Goal: Task Accomplishment & Management: Use online tool/utility

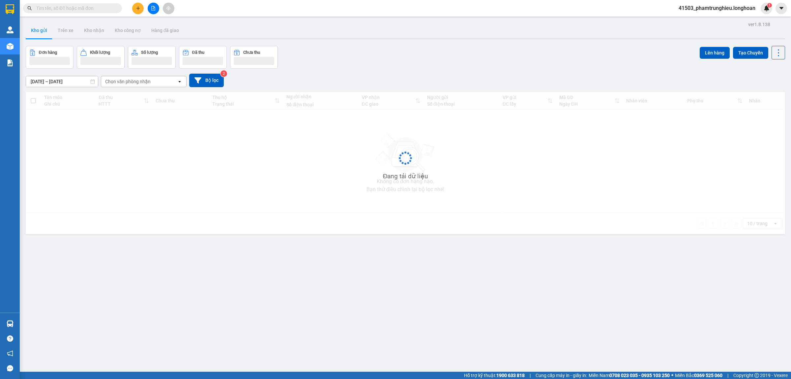
click at [141, 12] on button at bounding box center [138, 9] width 12 height 12
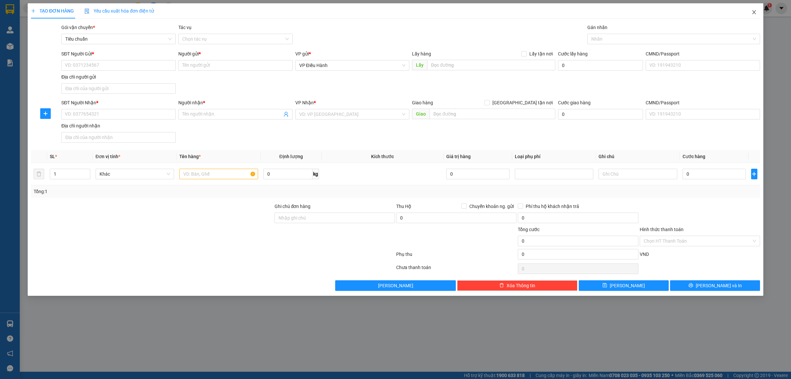
drag, startPoint x: 754, startPoint y: 12, endPoint x: 730, endPoint y: 6, distance: 24.6
click at [756, 12] on icon "close" at bounding box center [754, 12] width 5 height 5
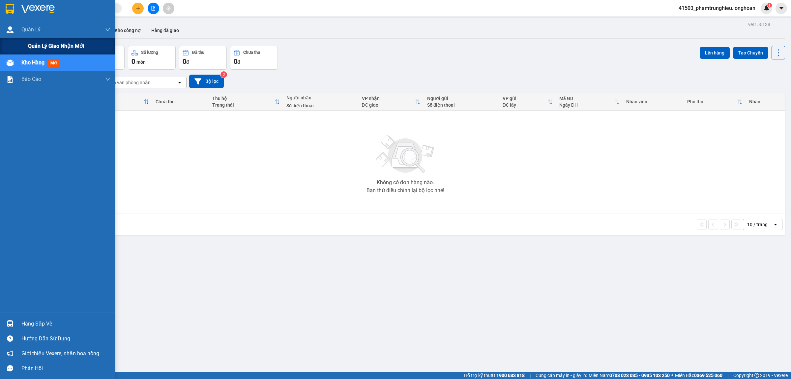
click at [50, 44] on span "Quản lý giao nhận mới" at bounding box center [56, 46] width 56 height 8
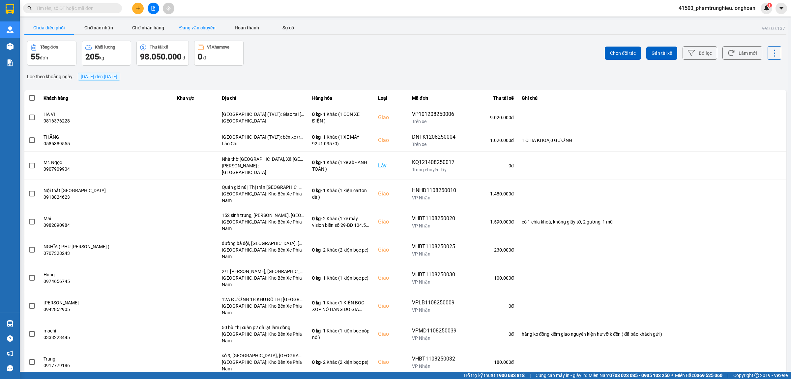
click at [203, 27] on button "Đang vận chuyển" at bounding box center [197, 27] width 49 height 13
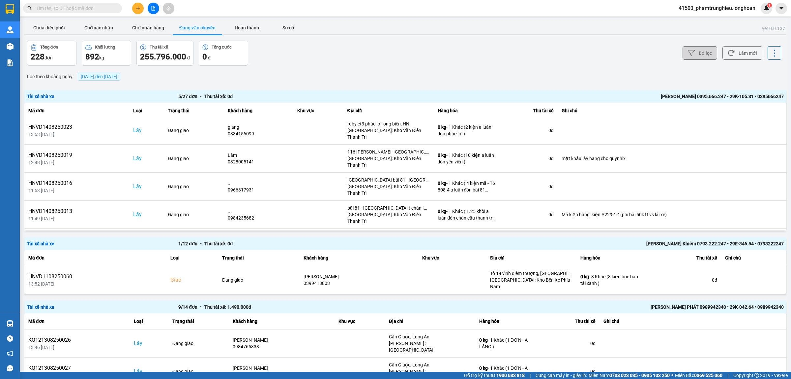
click at [698, 52] on button "Bộ lọc" at bounding box center [700, 53] width 35 height 14
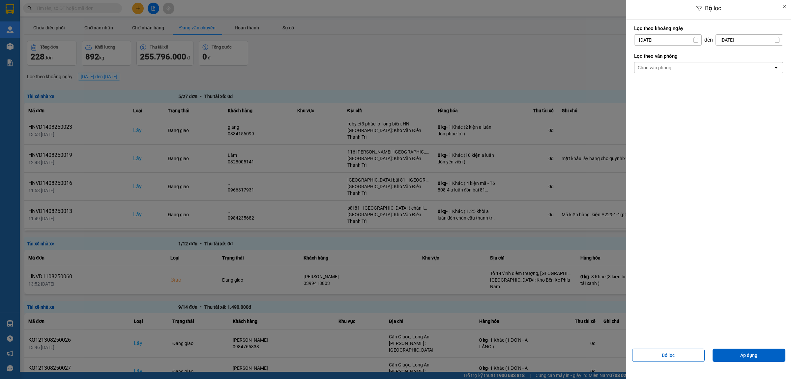
click at [649, 115] on div "12" at bounding box center [651, 117] width 9 height 8
type input "12/08/2025"
click at [675, 62] on div "Chọn văn phòng" at bounding box center [704, 67] width 139 height 11
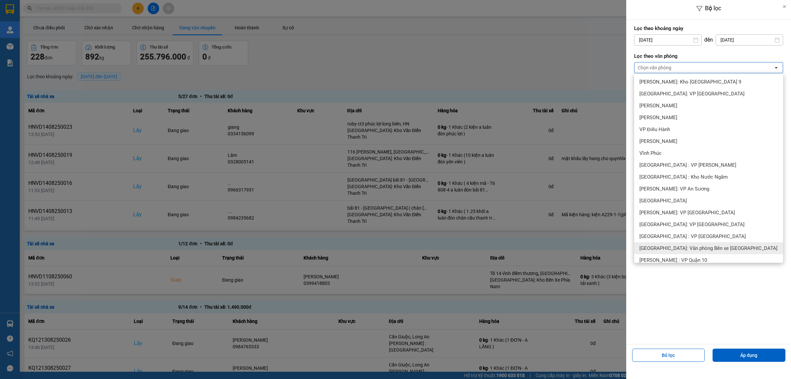
scroll to position [165, 0]
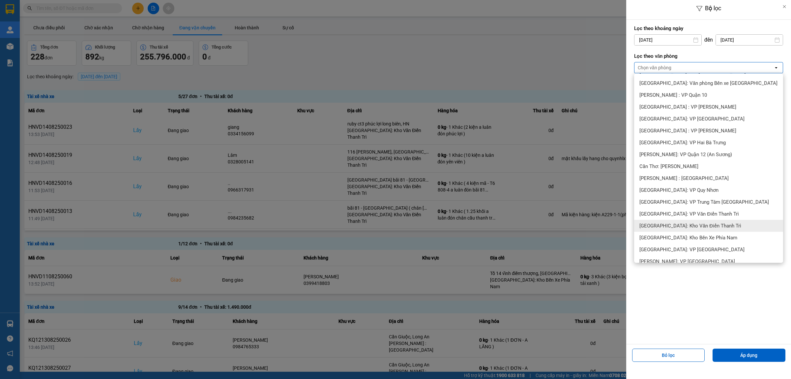
drag, startPoint x: 696, startPoint y: 227, endPoint x: 720, endPoint y: 281, distance: 59.4
click at [696, 227] on span "[GEOGRAPHIC_DATA]: Kho Văn Điển Thanh Trì" at bounding box center [691, 225] width 102 height 7
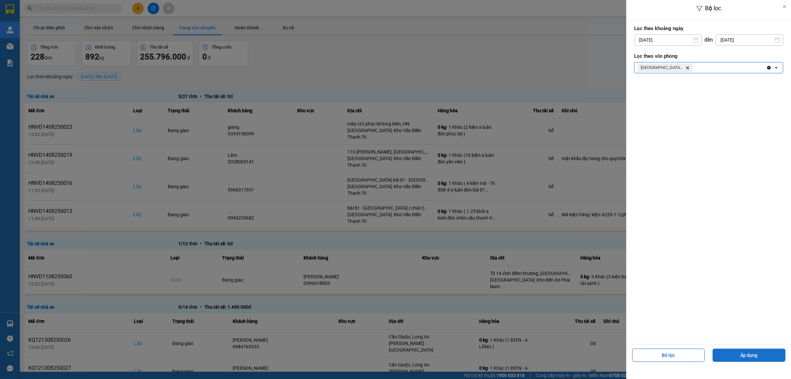
click at [762, 357] on button "Áp dụng" at bounding box center [749, 354] width 73 height 13
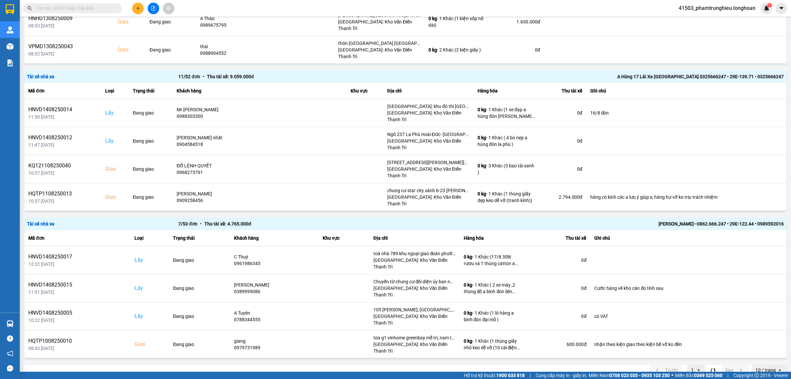
scroll to position [1060, 0]
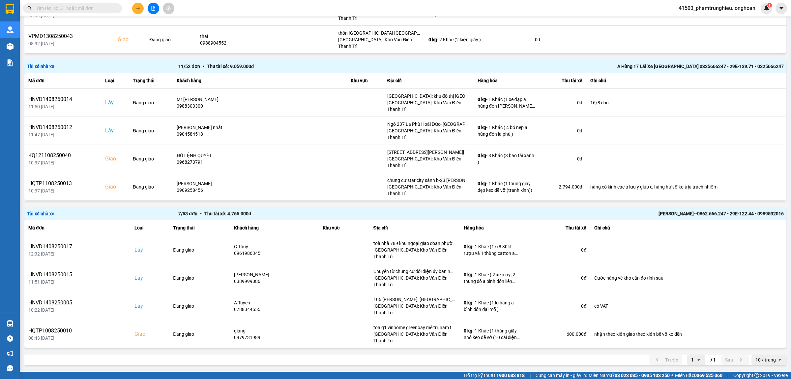
drag, startPoint x: 752, startPoint y: 214, endPoint x: 779, endPoint y: 213, distance: 27.0
click at [779, 213] on div "Tài xế nhà xe 7 / 53 đơn • Thu tài xế: 4.765.000 đ Trần Thanh Bình--0862.666.24…" at bounding box center [405, 213] width 762 height 13
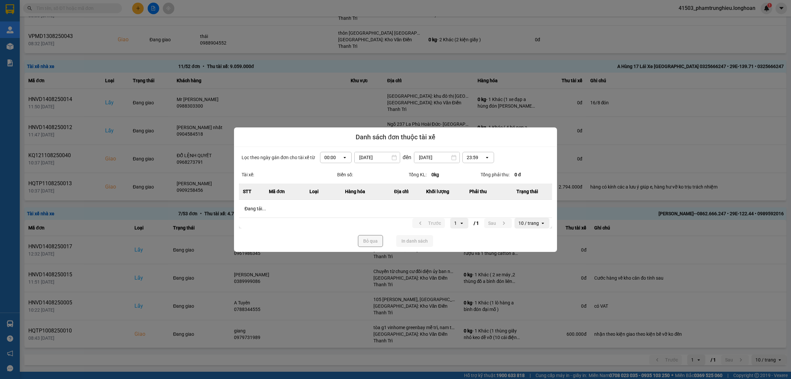
copy div "0989592016"
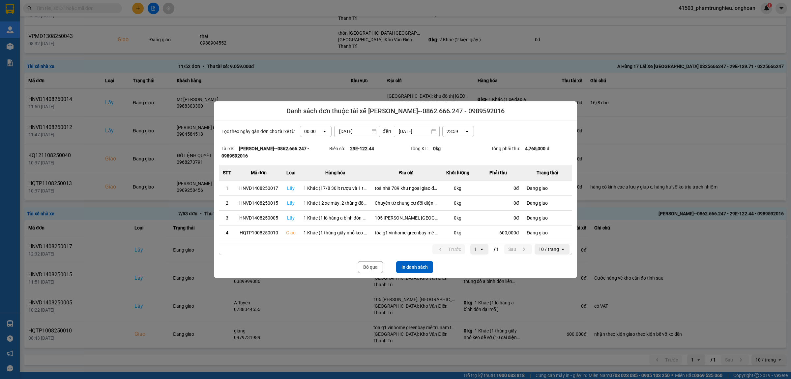
click at [387, 59] on div at bounding box center [395, 189] width 791 height 379
click at [367, 269] on button "Bỏ qua" at bounding box center [370, 267] width 25 height 12
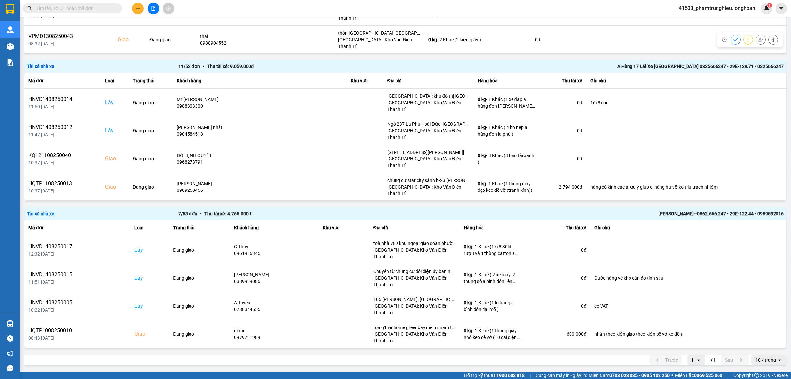
click at [79, 9] on input "text" at bounding box center [75, 8] width 78 height 7
paste input "0345296468"
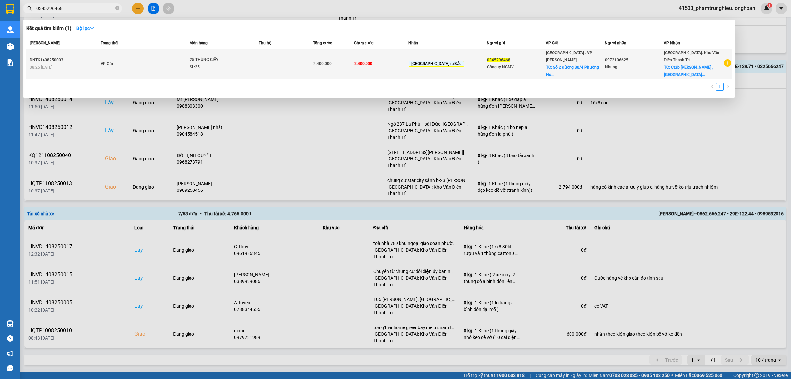
type input "0345296468"
click at [187, 66] on td "VP Gửi" at bounding box center [144, 64] width 91 height 30
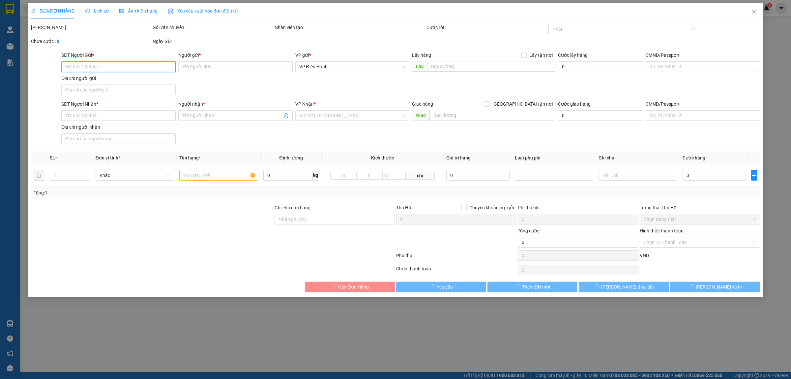
type input "0345296468"
type input "Công ty NGMV"
checkbox input "true"
type input "Số 2 đừờng 30/4 Phường Hoà Cường Bắc, Hải Châu Đà Nẵng"
type input "0972106625"
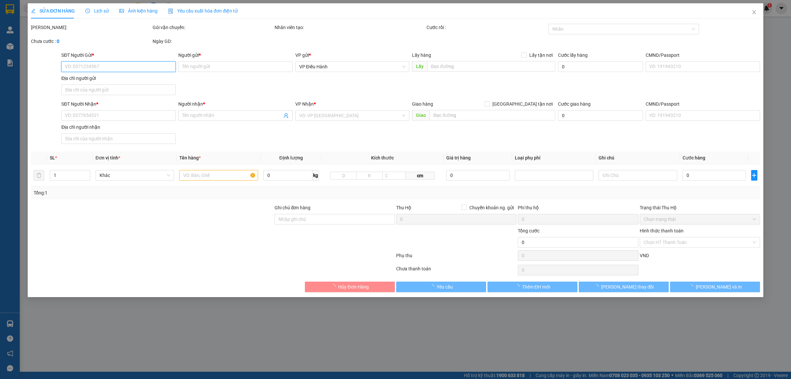
type input "Nhung"
checkbox input "true"
type input "Ct3b nguyễn cơ thạch , mỹ đình 2 nam từ liêm hà nội"
type input "KHÔNG BAO HƯ VỠ,MÓP MÉO"
type input "2.400.000"
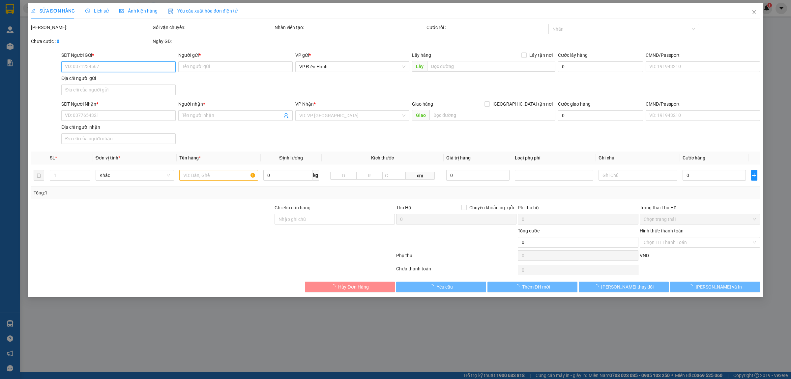
type input "2.400.000"
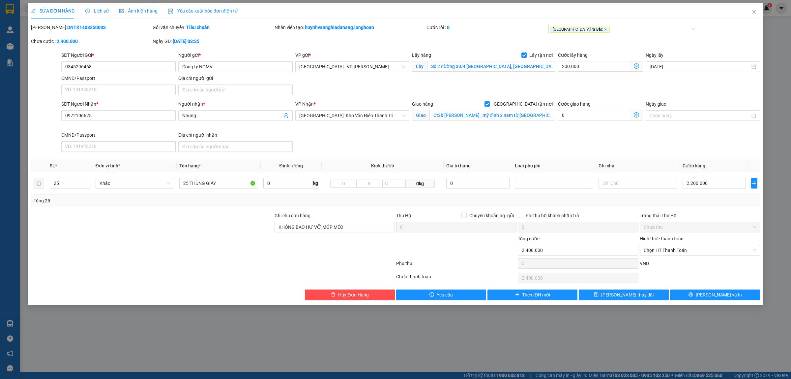
click at [96, 9] on span "Lịch sử" at bounding box center [96, 10] width 23 height 5
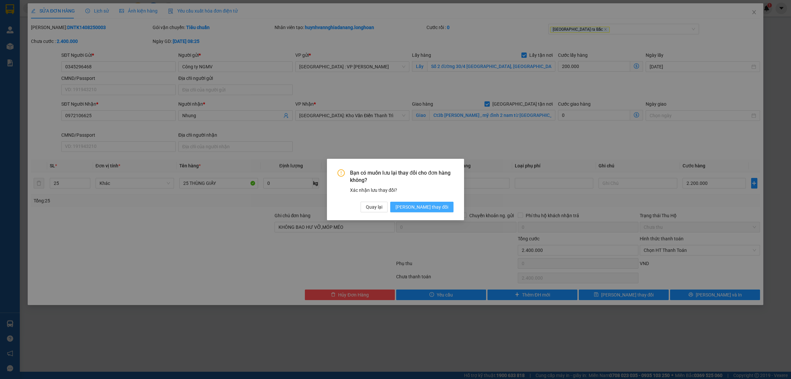
click at [431, 205] on span "Lưu thay đổi" at bounding box center [422, 206] width 53 height 7
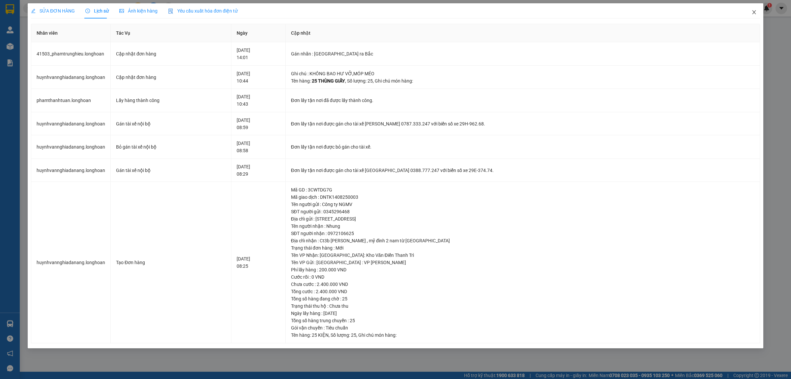
click at [759, 14] on span "Close" at bounding box center [754, 12] width 18 height 18
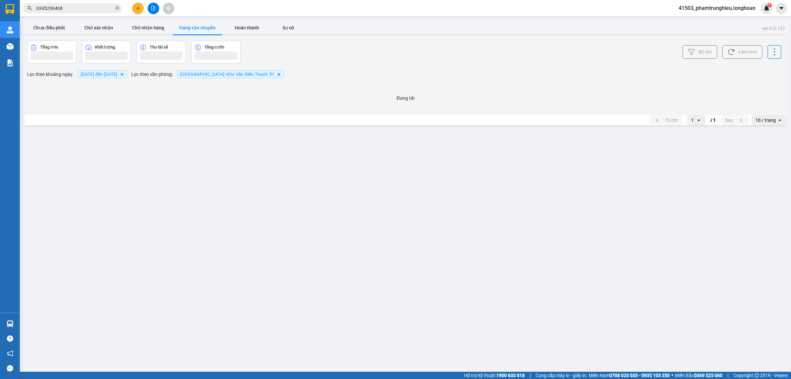
click at [78, 10] on input "0345296468" at bounding box center [75, 8] width 78 height 7
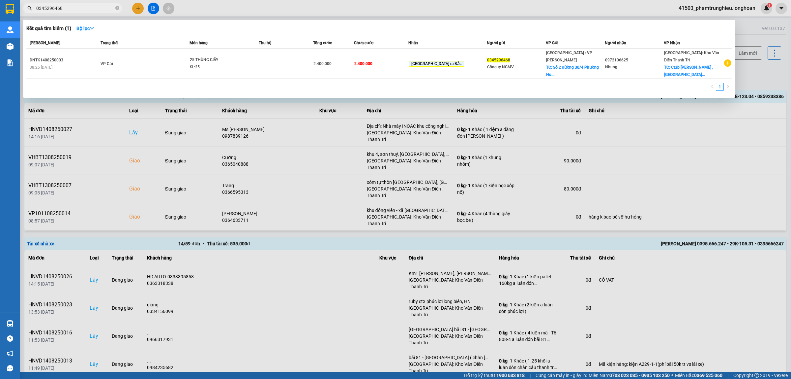
click at [78, 10] on input "0345296468" at bounding box center [75, 8] width 78 height 7
click at [75, 8] on input "0345296468" at bounding box center [75, 8] width 78 height 7
paste input "979384959"
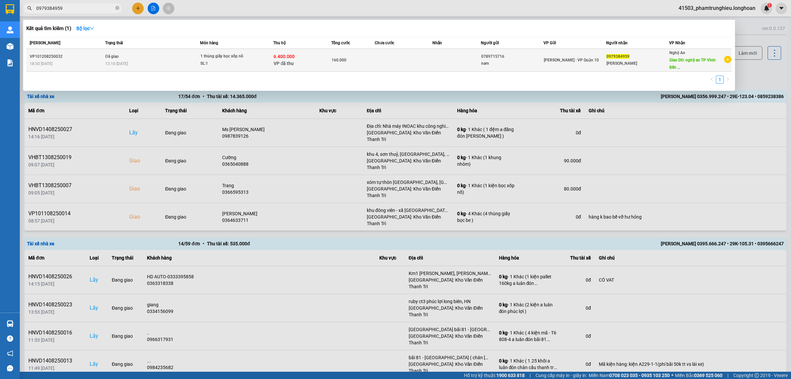
type input "0979384959"
click at [258, 62] on span "1 thùng giấy bọc xốp nổ SL: 1" at bounding box center [236, 60] width 73 height 14
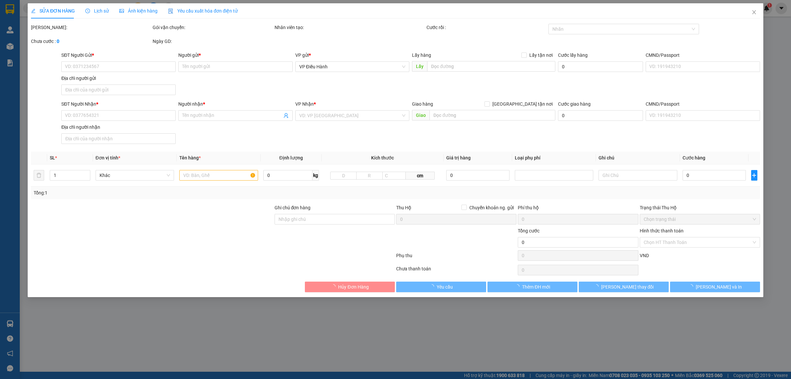
type input "0789715716"
type input "nam"
type input "0979384959"
type input "trần phán"
type input "nghệ an TP Vinh: Bến xe Miền Trung"
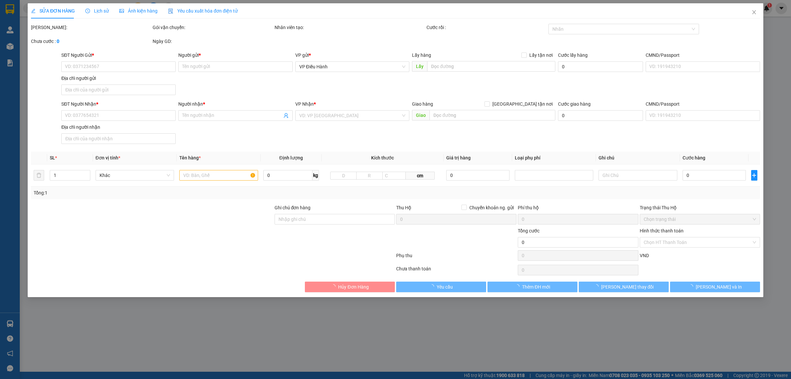
type input "hàng k bao bể vỡ hư hỏng"
checkbox input "true"
type input "6.400.000"
type input "25.000"
type input "160.000"
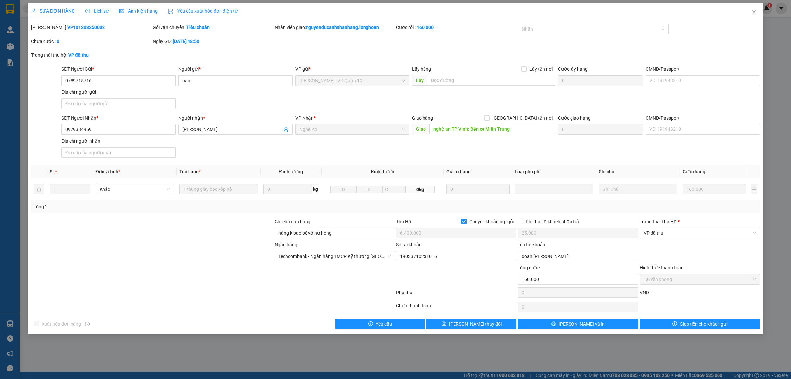
click at [98, 8] on span "Lịch sử" at bounding box center [96, 10] width 23 height 5
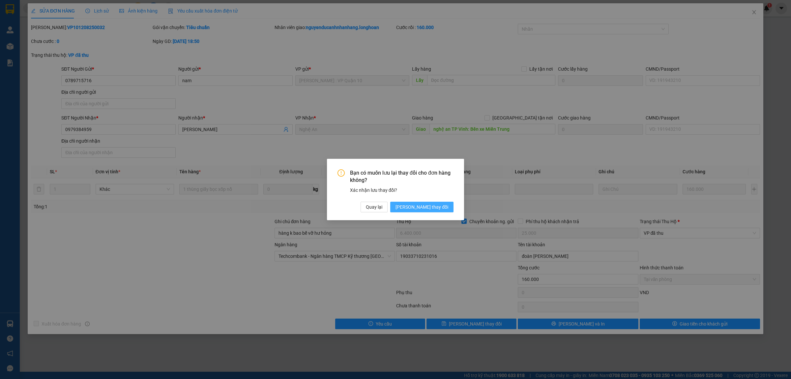
click at [442, 208] on span "Lưu thay đổi" at bounding box center [422, 206] width 53 height 7
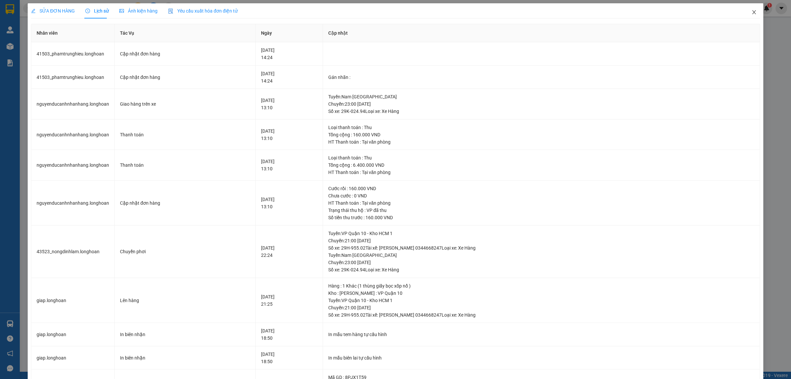
click at [752, 13] on icon "close" at bounding box center [754, 12] width 5 height 5
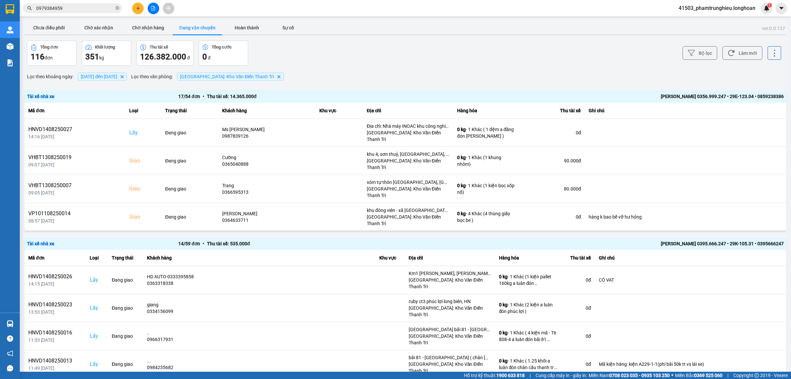
click at [88, 7] on input "0979384959" at bounding box center [75, 8] width 78 height 7
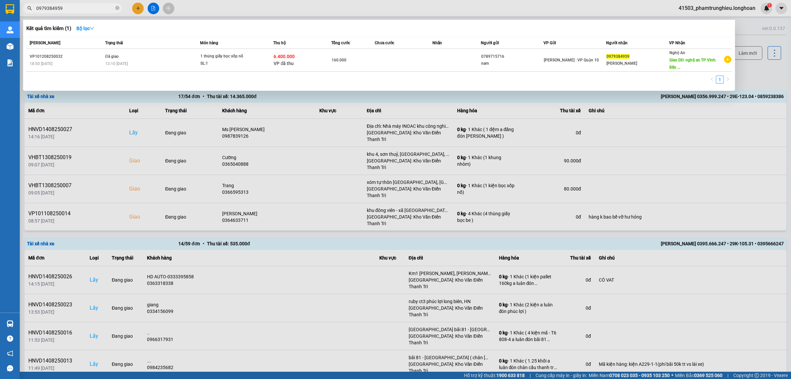
click at [88, 7] on input "0979384959" at bounding box center [75, 8] width 78 height 7
paste input "349193703"
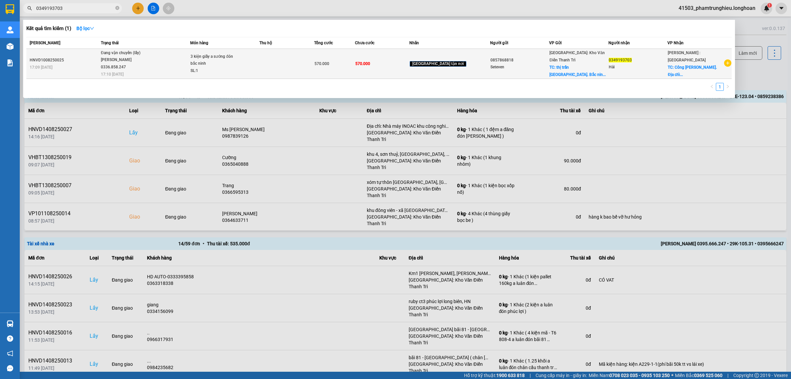
type input "0349193703"
click at [208, 58] on div "3 kiện giấy a sướng đón bắc ninh" at bounding box center [215, 60] width 49 height 14
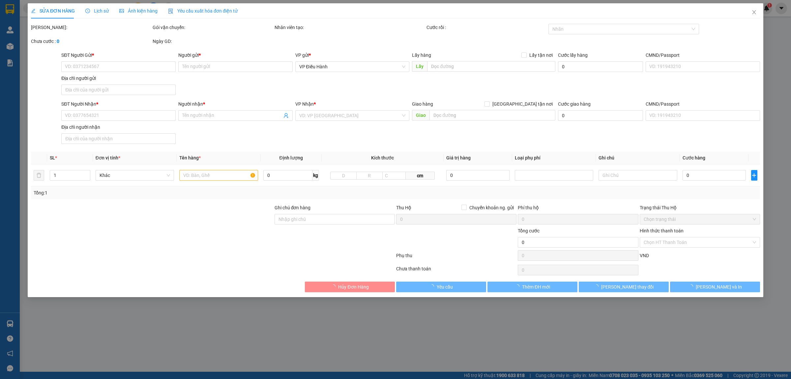
type input "0857868818"
type input "Seteven"
checkbox input "true"
type input "thị trấn gia bình. Bắc ninh"
type input "0349193703"
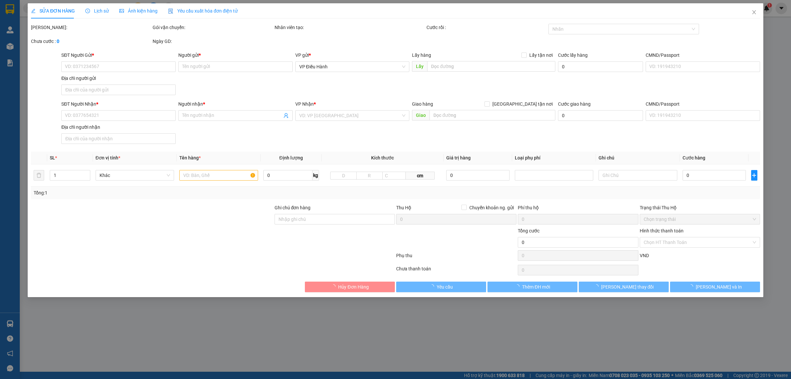
type input "Hải"
checkbox input "true"
type input "Công ty Zhong sen. Địa chỉ Ấp 4 Xã Đức Hòa Đông – Huyện Đức Hòa – Tỉnh Long An"
type input "570.000"
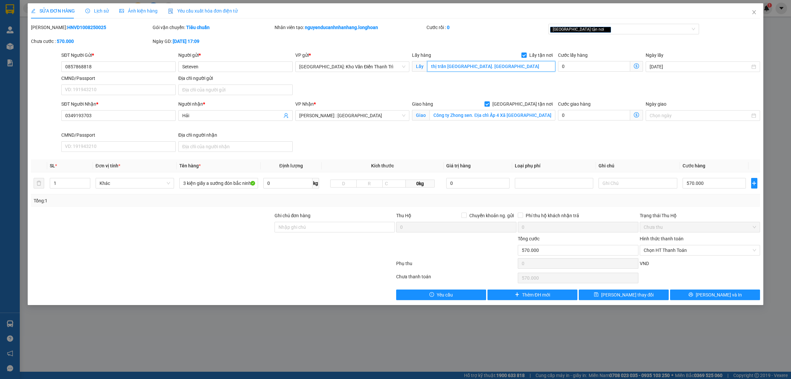
click at [472, 71] on input "thị trấn gia bình. Bắc ninh" at bounding box center [491, 66] width 128 height 11
click at [472, 67] on input "thị trấn gia bình. Bắc ninh" at bounding box center [491, 66] width 128 height 11
paste input "134 đường hùng vương. Phú khánh. TP thái bì"
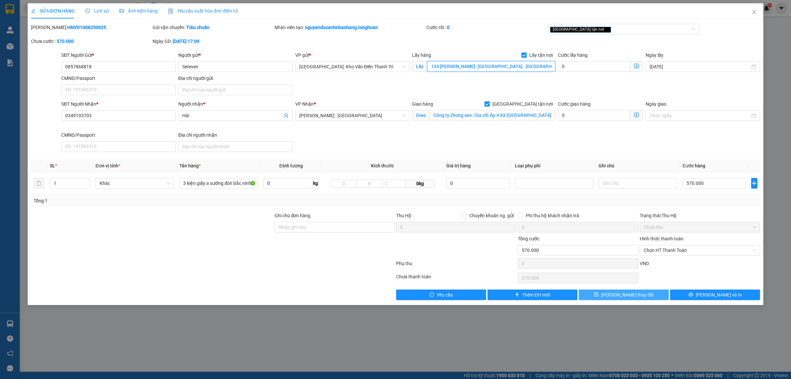
type input "134 [PERSON_NAME]. [GEOGRAPHIC_DATA]. [GEOGRAPHIC_DATA]"
click at [113, 65] on input "0857868818" at bounding box center [118, 66] width 114 height 11
click at [218, 70] on input "Seteven" at bounding box center [235, 66] width 114 height 11
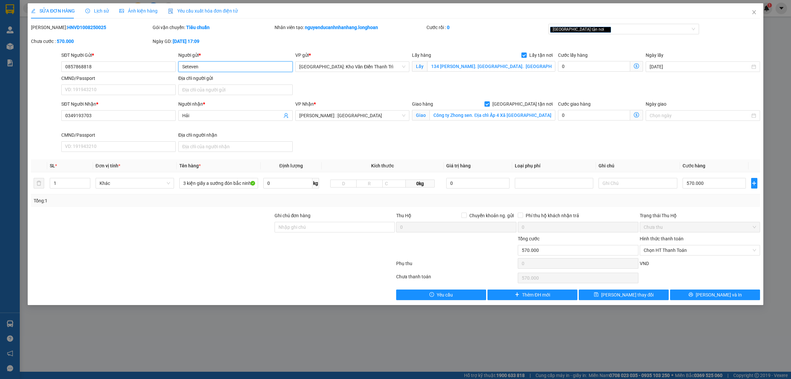
click at [218, 70] on input "Seteven" at bounding box center [235, 66] width 114 height 11
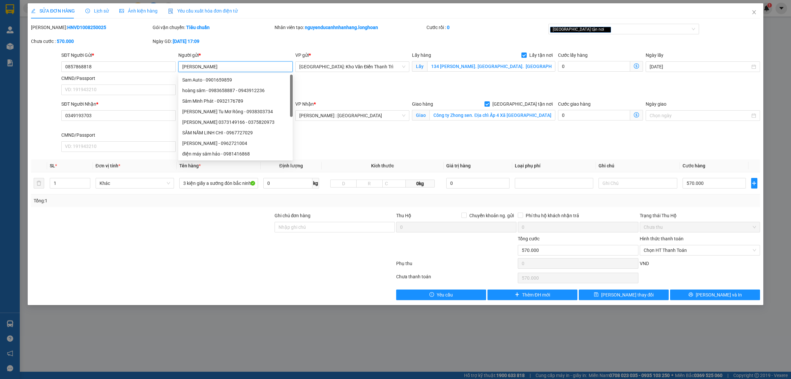
type input "[PERSON_NAME]"
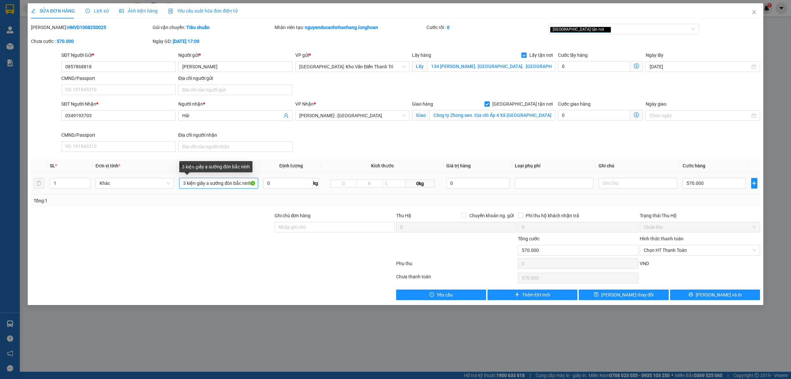
drag, startPoint x: 225, startPoint y: 185, endPoint x: 205, endPoint y: 187, distance: 20.2
click at [205, 187] on input "3 kiện giấy a sướng đón bắc ninh" at bounding box center [218, 183] width 78 height 11
click at [206, 186] on input "3 kiện giấykiênđón bắc ninh" at bounding box center [218, 183] width 78 height 11
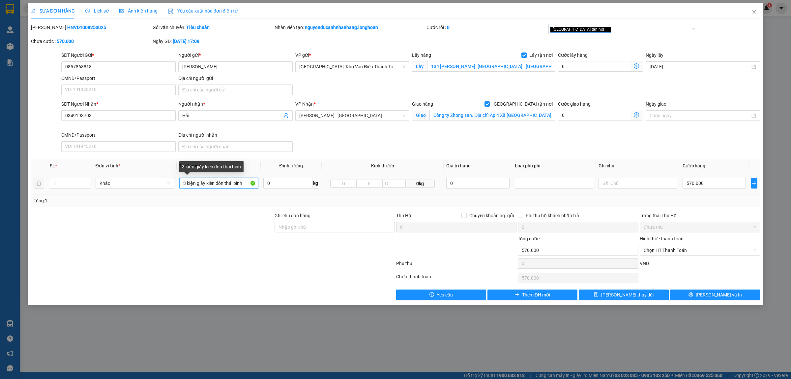
drag, startPoint x: 223, startPoint y: 186, endPoint x: 234, endPoint y: 187, distance: 11.3
click at [224, 186] on input "3 kiện giấy kiên đón thái bình" at bounding box center [218, 183] width 78 height 11
click at [226, 185] on input "3 kiện giấy kiên đón thái bình" at bounding box center [218, 183] width 78 height 11
type input "3 kiện giấy kiên đón tp thái bình"
click at [623, 294] on span "Lưu thay đổi" at bounding box center [627, 294] width 53 height 7
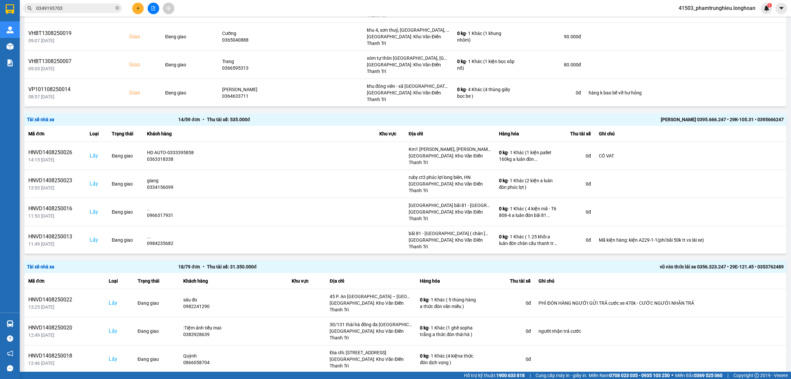
scroll to position [124, 0]
click at [70, 9] on input "0349193703" at bounding box center [75, 8] width 78 height 7
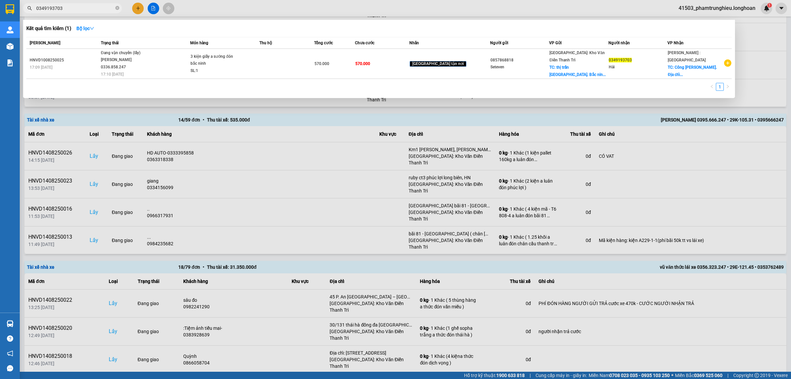
click at [70, 9] on input "0349193703" at bounding box center [75, 8] width 78 height 7
click at [119, 8] on icon "close-circle" at bounding box center [117, 8] width 4 height 4
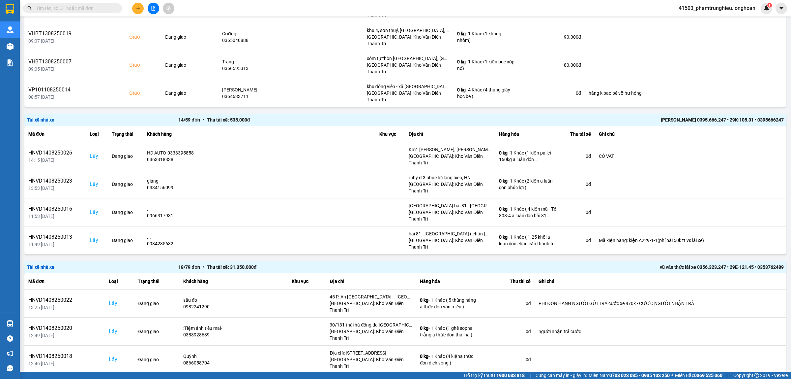
click at [91, 6] on input "text" at bounding box center [75, 8] width 78 height 7
paste input "0349193703"
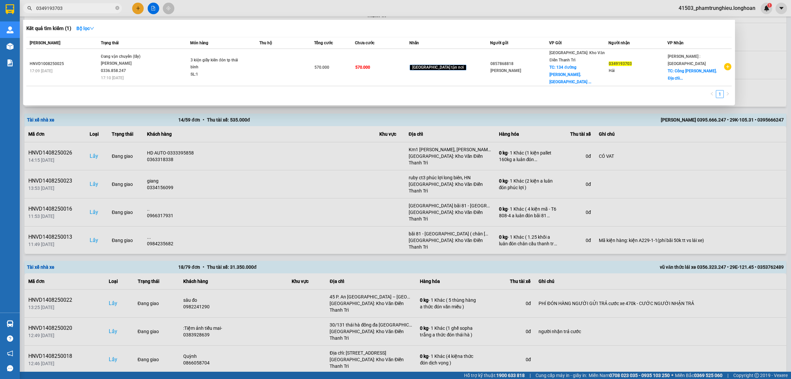
type input "0349193703"
click at [213, 10] on div at bounding box center [395, 189] width 791 height 379
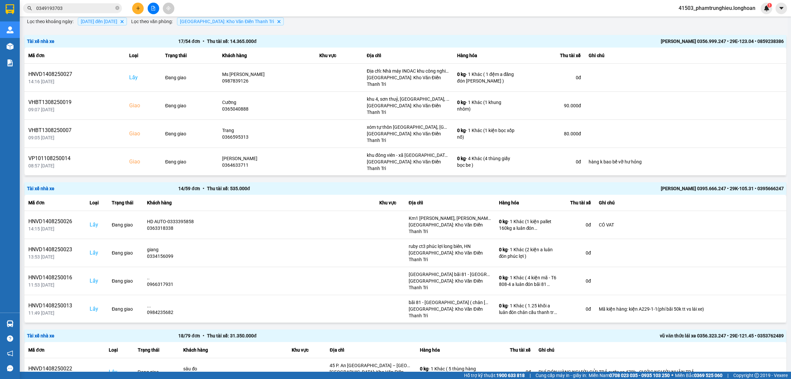
scroll to position [0, 0]
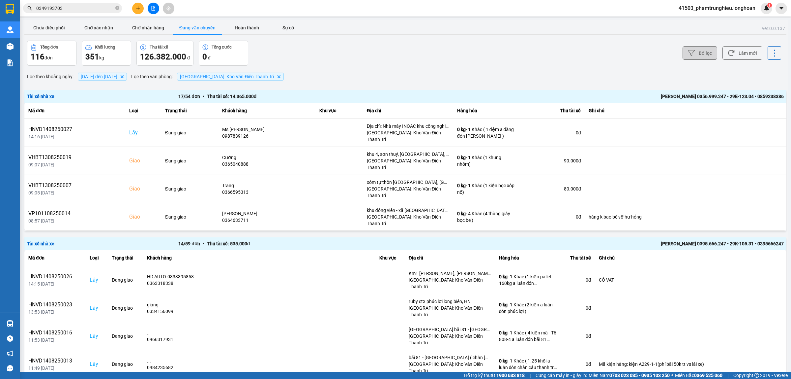
click at [697, 52] on button "Bộ lọc" at bounding box center [700, 53] width 35 height 14
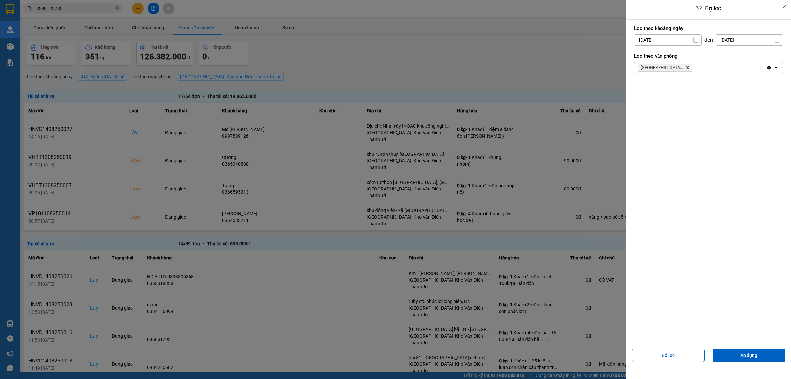
click at [639, 114] on div "11" at bounding box center [638, 117] width 9 height 8
type input "11/08/2025"
click at [759, 353] on button "Áp dụng" at bounding box center [749, 354] width 73 height 13
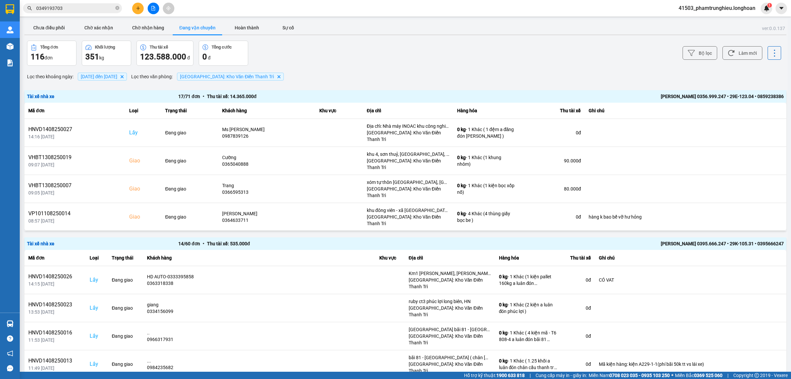
click at [82, 8] on input "0349193703" at bounding box center [75, 8] width 78 height 7
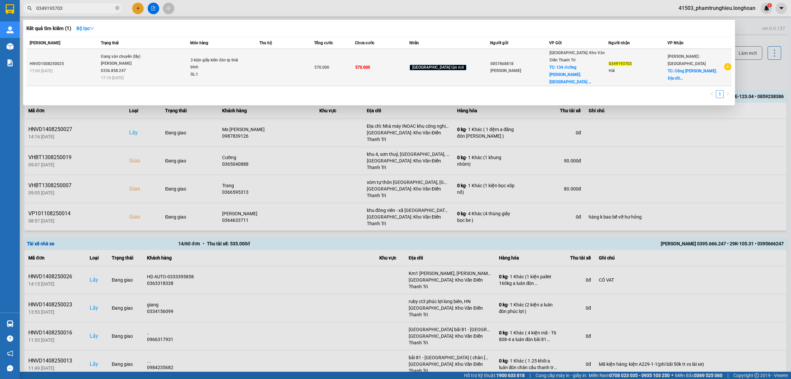
click at [150, 55] on div "Đang vận chuyển (lấy)" at bounding box center [125, 56] width 49 height 7
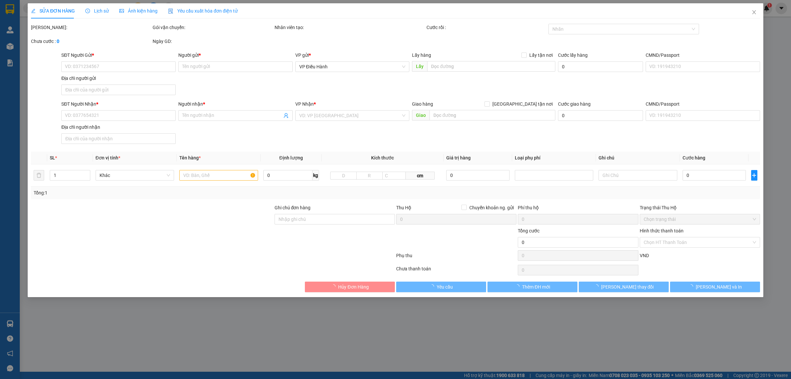
type input "0857868818"
type input "[PERSON_NAME]"
checkbox input "true"
type input "134 [PERSON_NAME]. [GEOGRAPHIC_DATA]. [GEOGRAPHIC_DATA]"
type input "0349193703"
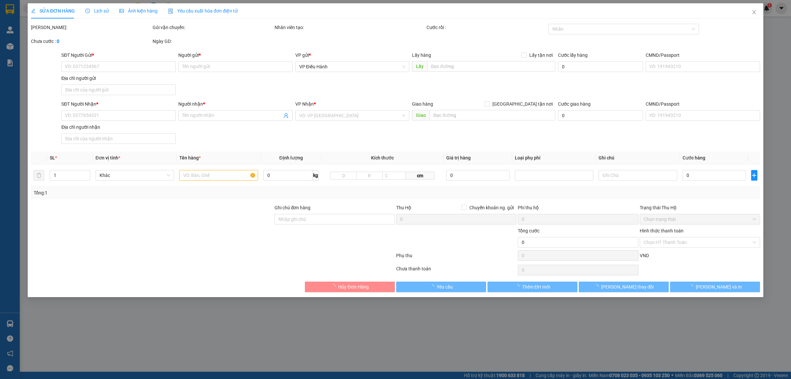
type input "Hải"
checkbox input "true"
type input "Công ty Zhong sen. Địa chỉ Ấp 4 Xã Đức Hòa Đông – Huyện Đức Hòa – Tỉnh Long An"
type input "570.000"
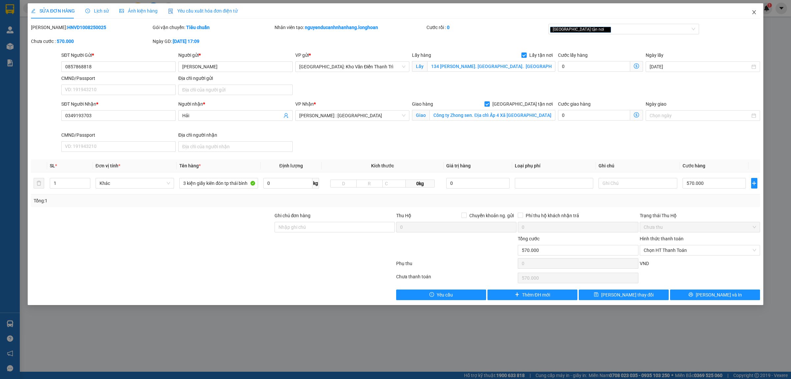
click at [753, 12] on icon "close" at bounding box center [754, 12] width 5 height 5
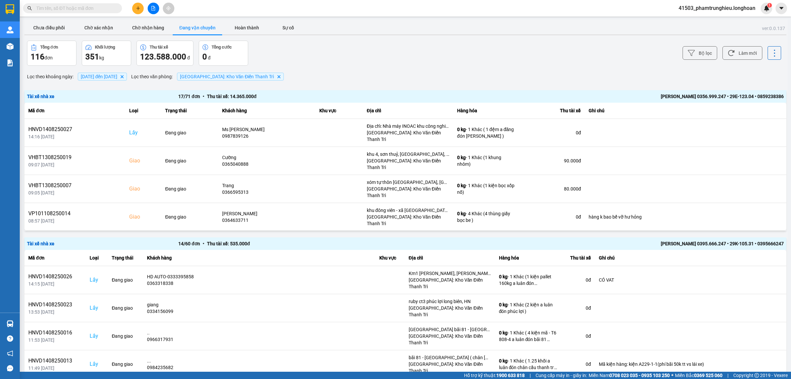
click at [65, 9] on input "text" at bounding box center [75, 8] width 78 height 7
click at [78, 7] on input "text" at bounding box center [75, 8] width 78 height 7
paste input "0857868818"
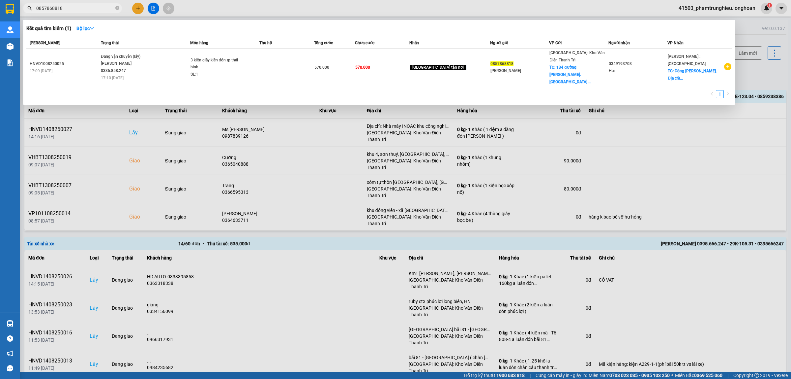
type input "0857868818"
drag, startPoint x: 221, startPoint y: 7, endPoint x: 216, endPoint y: 11, distance: 5.7
click at [220, 7] on div at bounding box center [395, 189] width 791 height 379
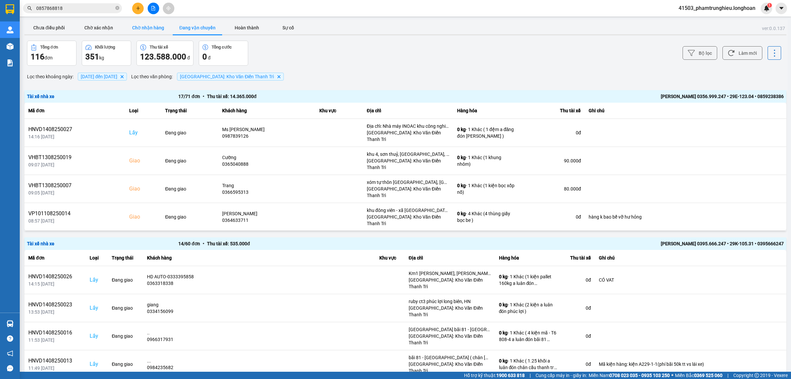
click at [155, 28] on button "Chờ nhận hàng" at bounding box center [147, 27] width 49 height 13
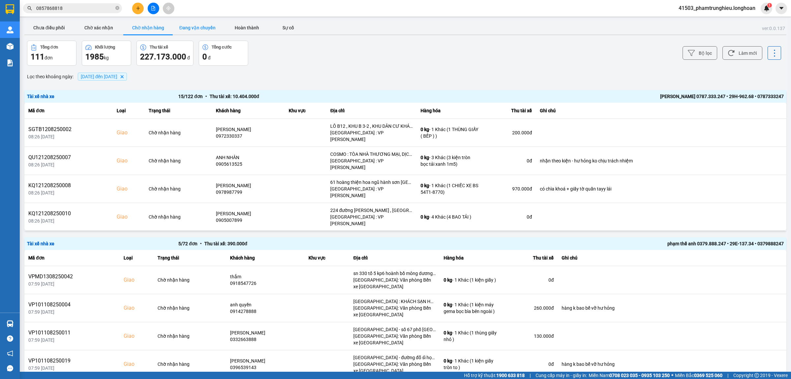
click at [208, 29] on button "Đang vận chuyển" at bounding box center [197, 27] width 49 height 13
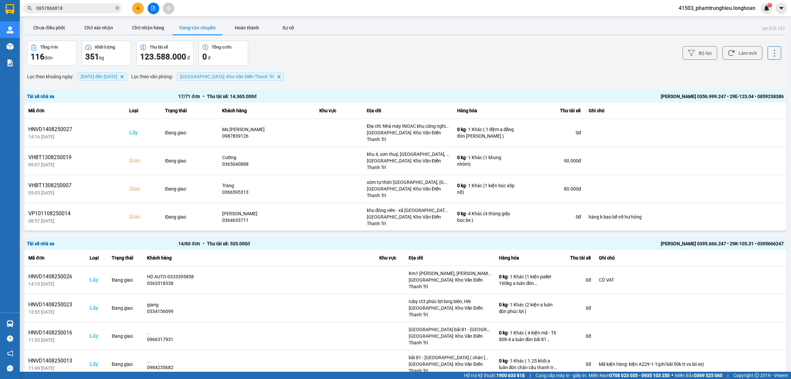
click at [124, 77] on icon "11/08/2025 đến 14/08/2025, close by backspace" at bounding box center [122, 76] width 3 height 3
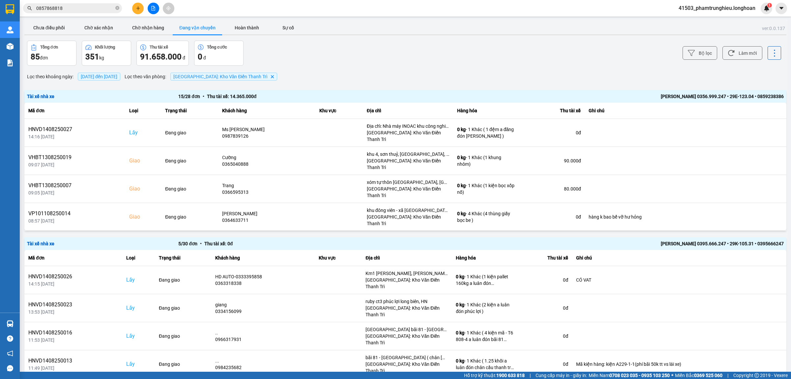
click at [271, 76] on icon "Hà Nội: Kho Văn Điển Thanh Trì, close by backspace" at bounding box center [272, 76] width 3 height 3
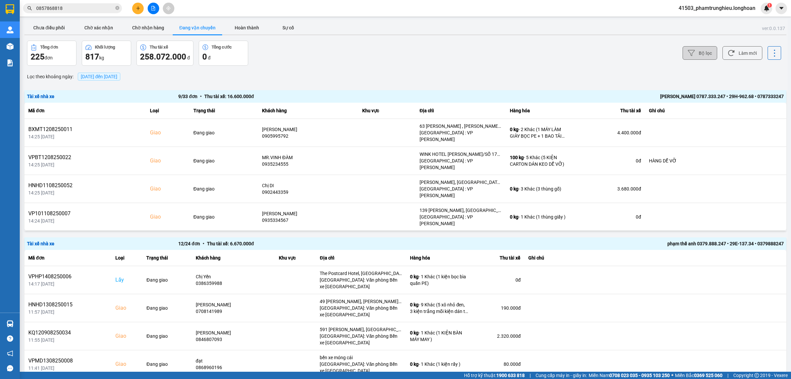
click at [690, 49] on button "Bộ lọc" at bounding box center [700, 53] width 35 height 14
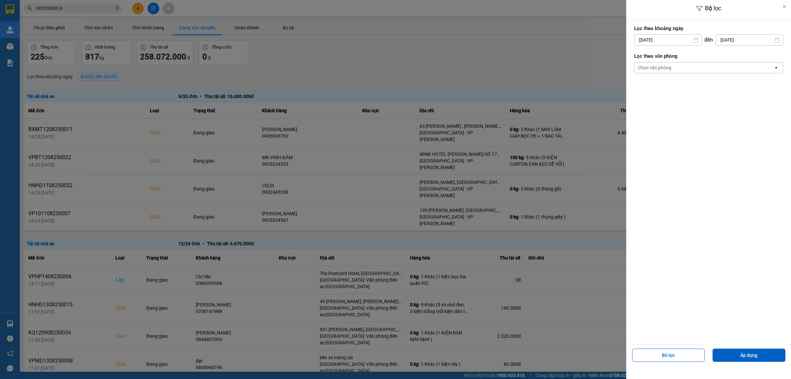
click at [663, 38] on input "[DATE]" at bounding box center [668, 40] width 67 height 11
drag, startPoint x: 640, startPoint y: 116, endPoint x: 643, endPoint y: 117, distance: 3.4
click at [641, 116] on div "11" at bounding box center [638, 117] width 9 height 8
type input "11/08/2025"
click at [695, 69] on div "Chọn văn phòng" at bounding box center [704, 67] width 139 height 11
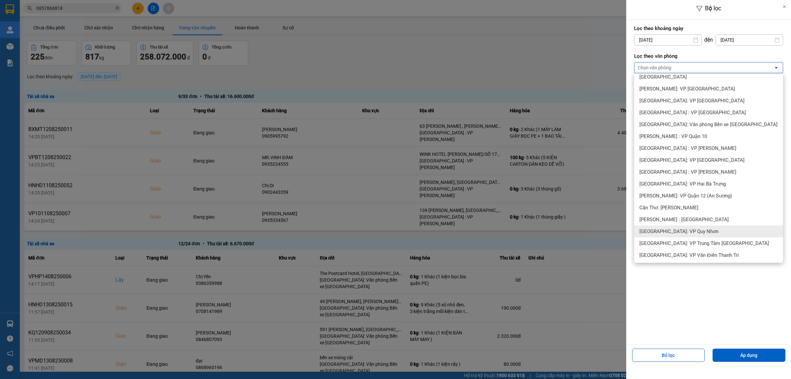
scroll to position [165, 0]
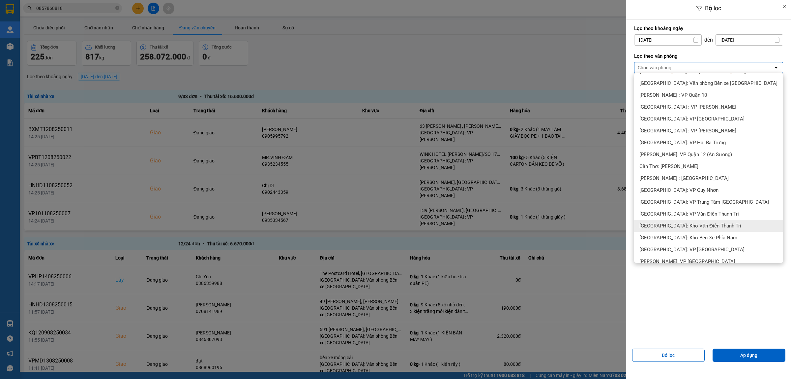
click at [695, 225] on span "[GEOGRAPHIC_DATA]: Kho Văn Điển Thanh Trì" at bounding box center [691, 225] width 102 height 7
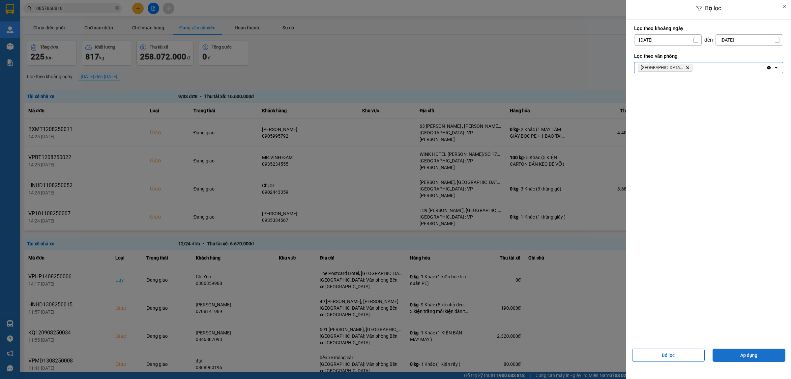
click at [763, 357] on button "Áp dụng" at bounding box center [749, 354] width 73 height 13
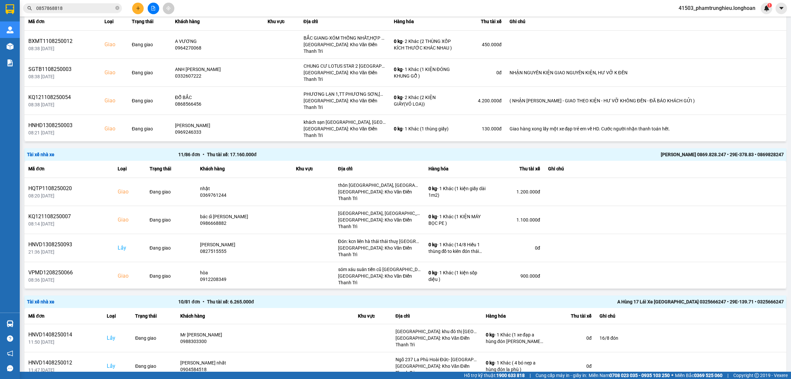
scroll to position [866, 0]
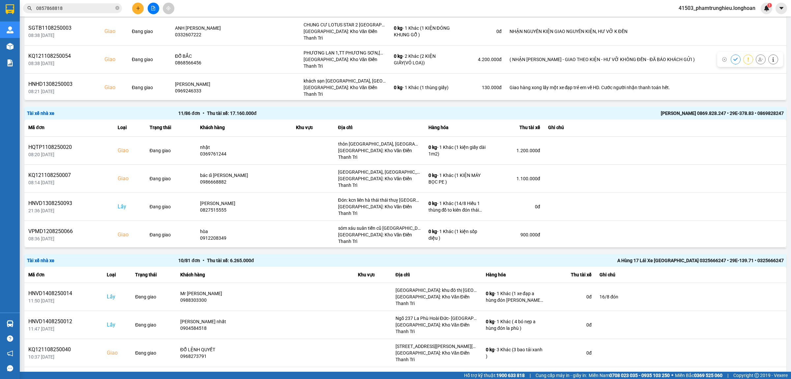
click at [93, 7] on input "0857868818" at bounding box center [75, 8] width 78 height 7
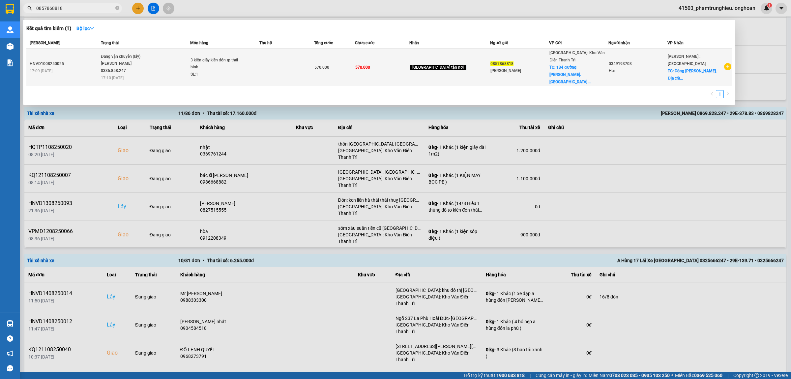
click at [135, 62] on div "Bùi Mạnh Sướng 0336.858.247" at bounding box center [125, 67] width 49 height 14
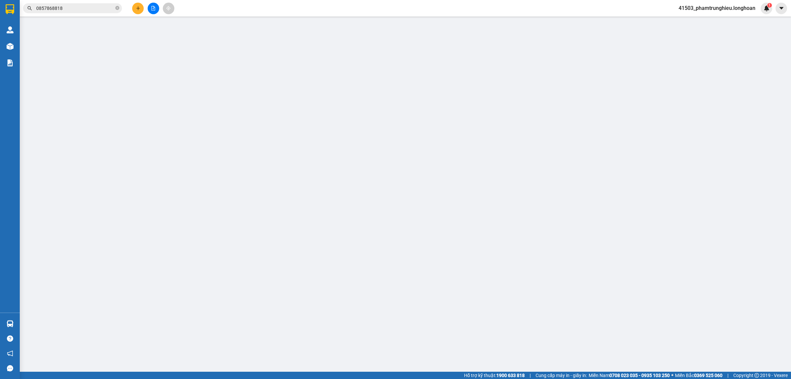
type input "0857868818"
type input "[PERSON_NAME]"
checkbox input "true"
type input "134 [PERSON_NAME]. [GEOGRAPHIC_DATA]. [GEOGRAPHIC_DATA]"
type input "0349193703"
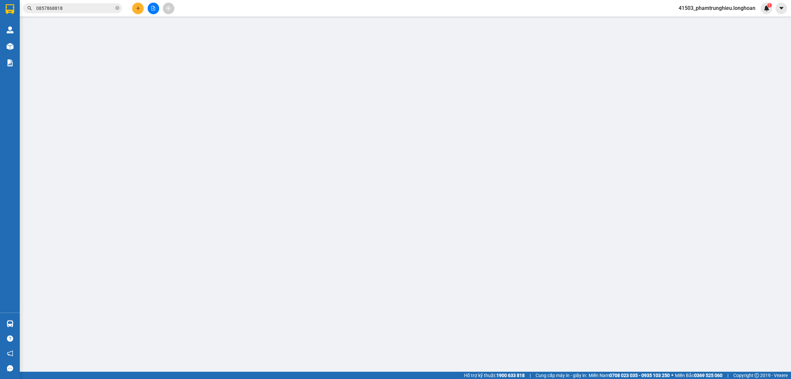
type input "Hải"
checkbox input "true"
type input "Công ty Zhong sen. Địa chỉ Ấp 4 Xã Đức Hòa Đông – Huyện Đức Hòa – Tỉnh Long An"
type input "570.000"
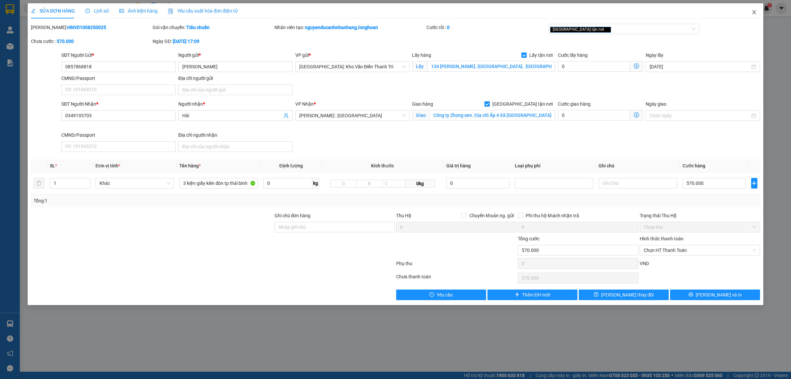
click at [753, 12] on icon "close" at bounding box center [754, 12] width 5 height 5
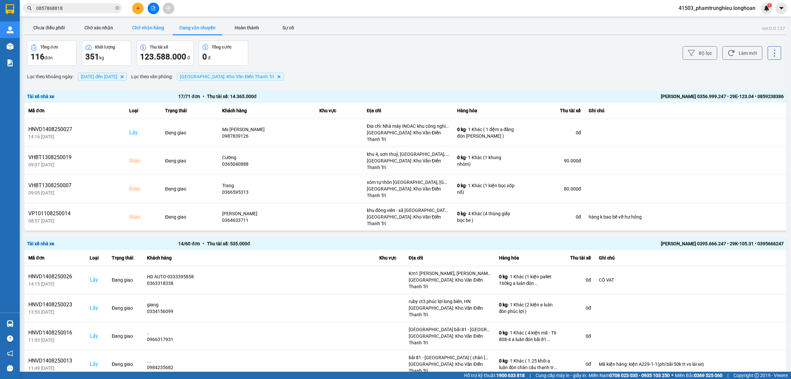
click at [150, 27] on button "Chờ nhận hàng" at bounding box center [147, 27] width 49 height 13
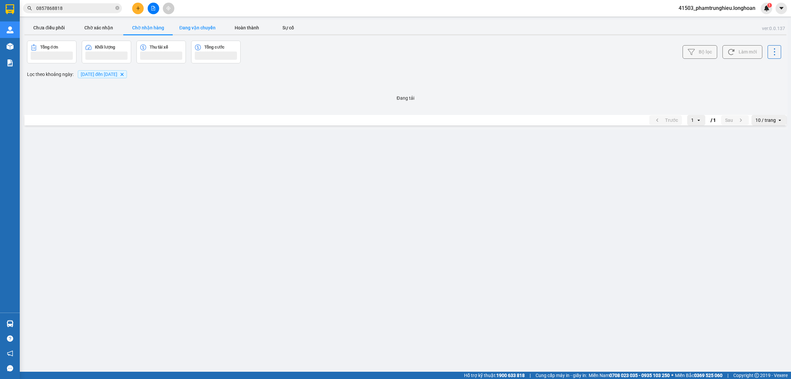
click at [204, 27] on button "Đang vận chuyển" at bounding box center [197, 27] width 49 height 13
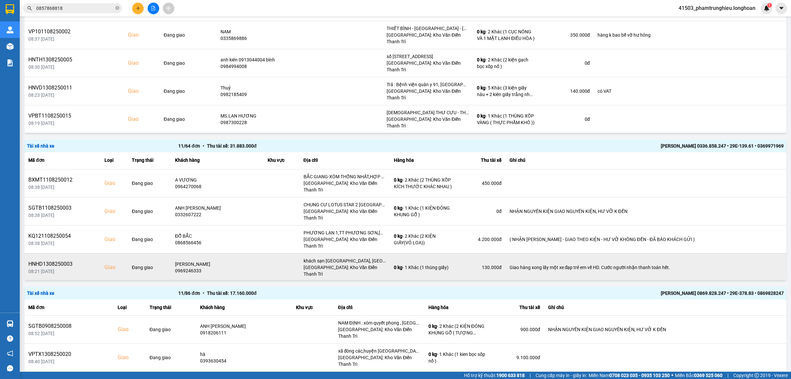
scroll to position [689, 0]
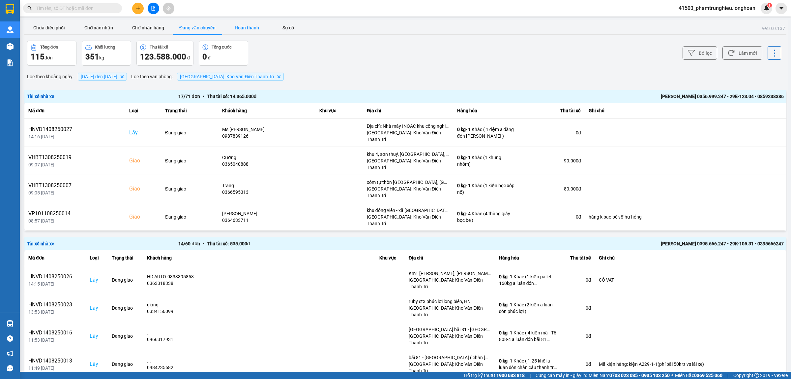
click at [241, 29] on button "Hoàn thành" at bounding box center [246, 27] width 49 height 13
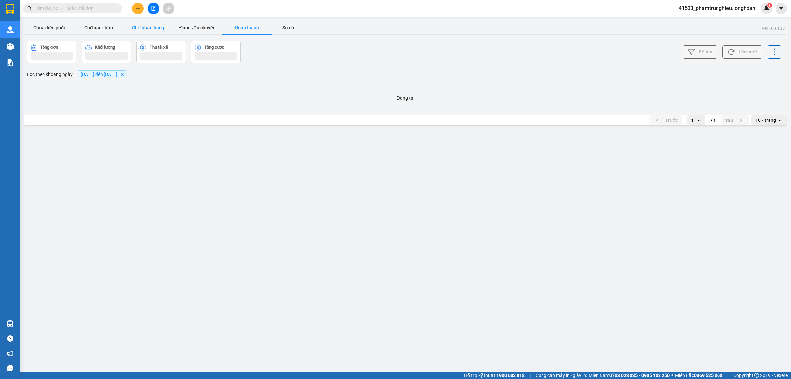
click at [157, 30] on button "Chờ nhận hàng" at bounding box center [147, 27] width 49 height 13
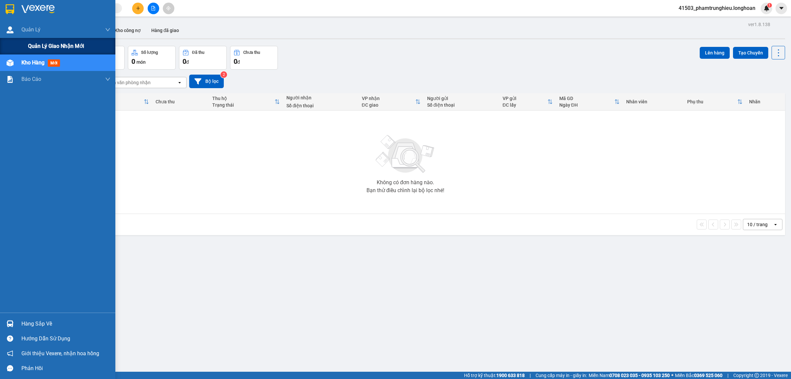
click at [51, 42] on span "Quản lý giao nhận mới" at bounding box center [56, 46] width 56 height 8
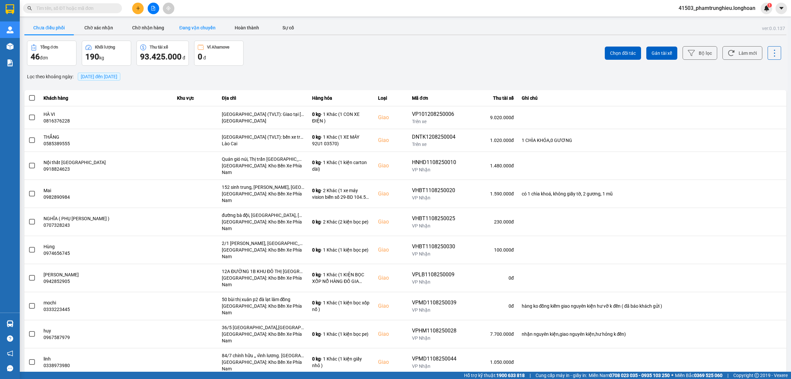
click at [211, 32] on button "Đang vận chuyển" at bounding box center [197, 27] width 49 height 13
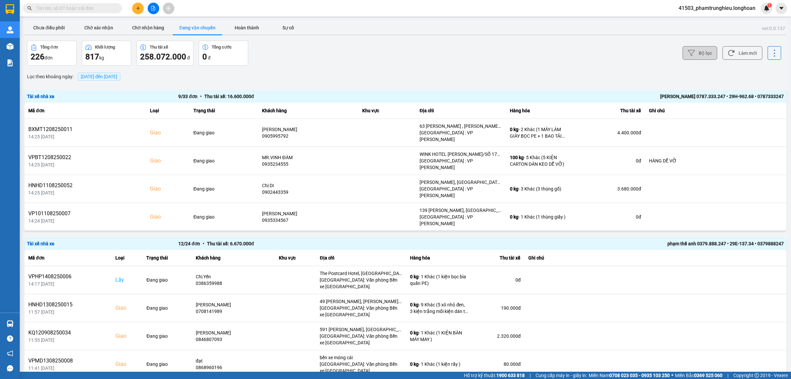
click at [692, 59] on button "Bộ lọc" at bounding box center [700, 53] width 35 height 14
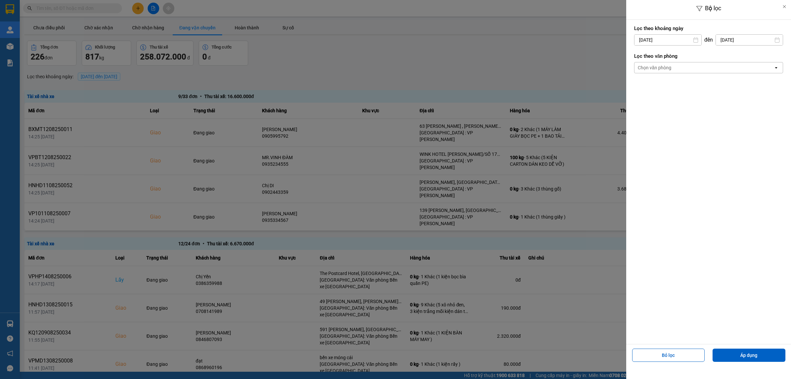
click at [570, 61] on div at bounding box center [395, 189] width 791 height 379
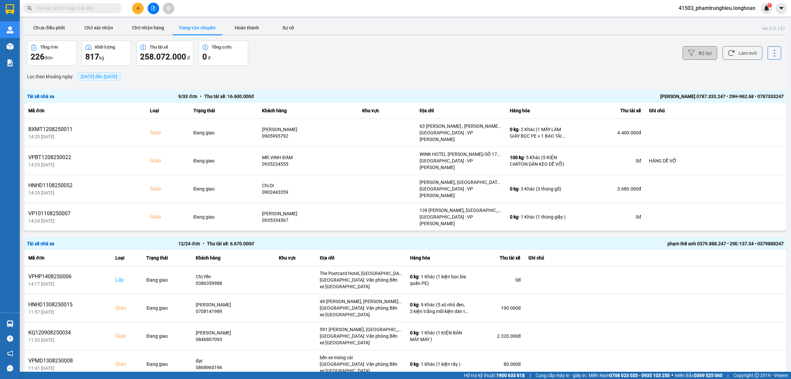
click at [688, 54] on icon at bounding box center [691, 52] width 7 height 7
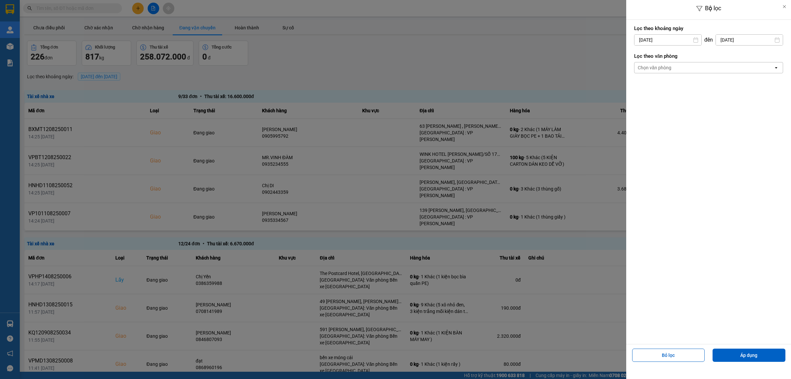
click at [691, 87] on div "1" at bounding box center [691, 88] width 9 height 8
type input "[DATE]"
click at [678, 69] on div "Chọn văn phòng" at bounding box center [704, 67] width 139 height 11
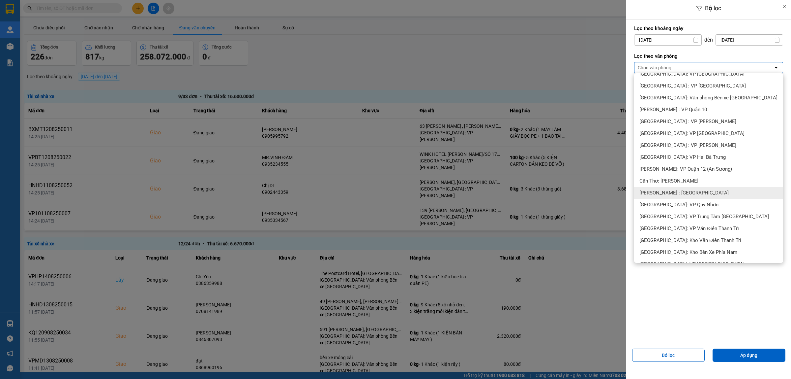
scroll to position [165, 0]
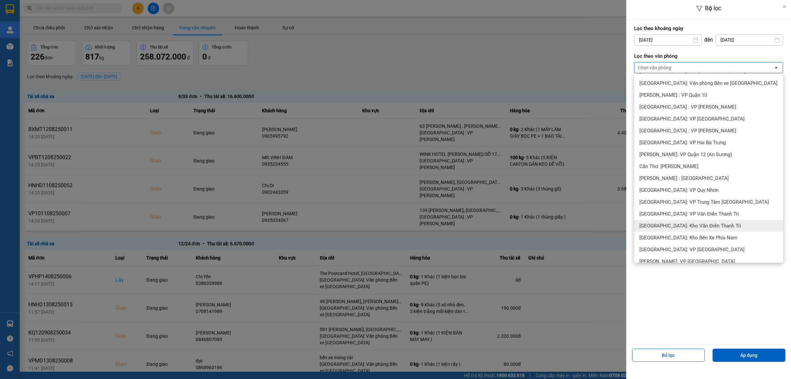
click at [694, 223] on span "[GEOGRAPHIC_DATA]: Kho Văn Điển Thanh Trì" at bounding box center [691, 225] width 102 height 7
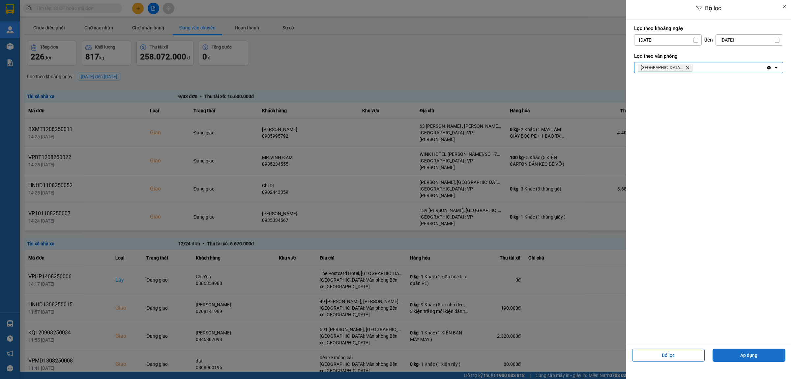
click at [745, 353] on button "Áp dụng" at bounding box center [749, 354] width 73 height 13
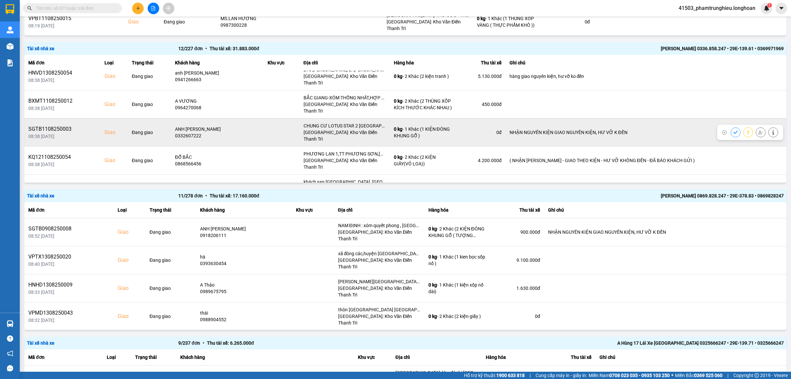
scroll to position [162, 0]
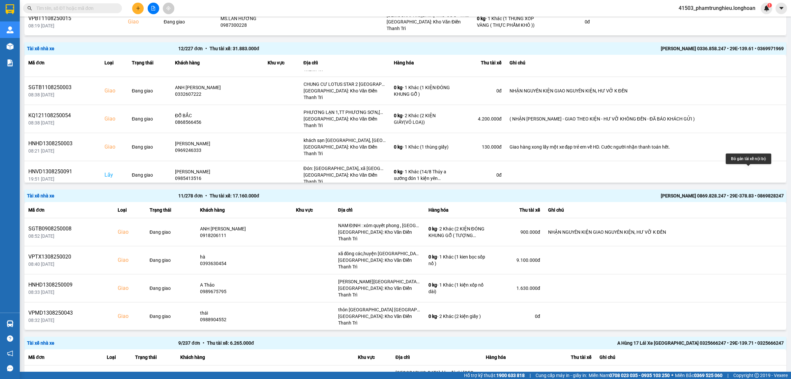
click at [759, 229] on icon at bounding box center [761, 231] width 5 height 5
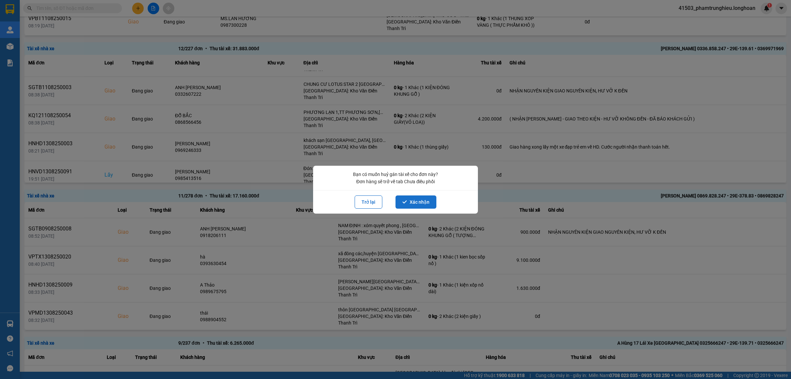
click at [416, 205] on button "Xác nhận" at bounding box center [416, 201] width 41 height 13
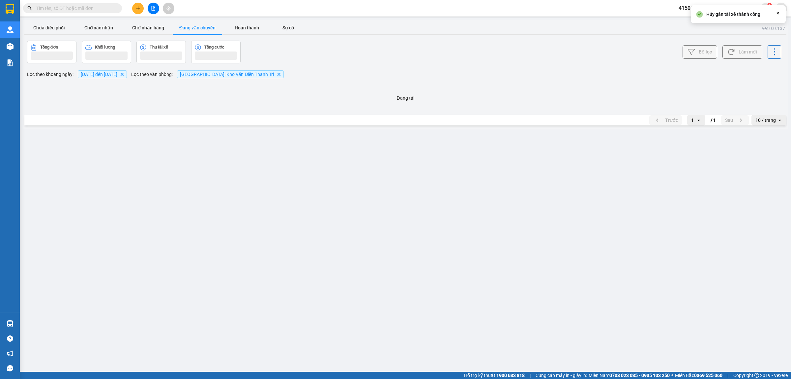
scroll to position [0, 0]
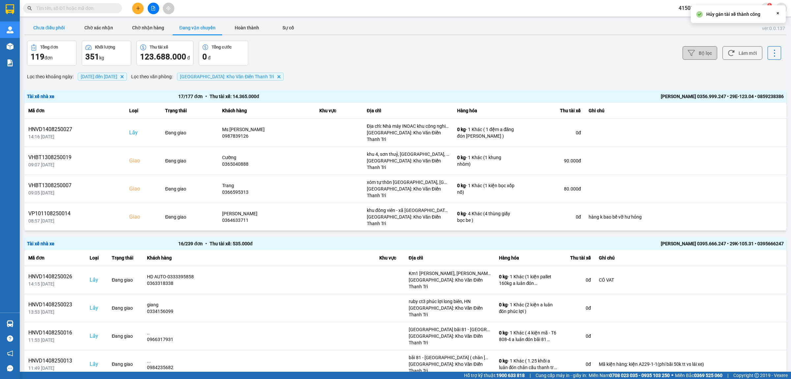
click at [52, 25] on button "Chưa điều phối" at bounding box center [48, 27] width 49 height 13
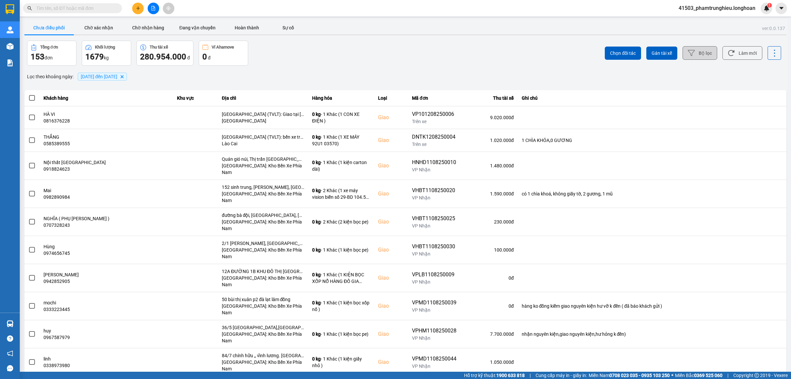
click at [701, 53] on button "Bộ lọc" at bounding box center [700, 53] width 35 height 14
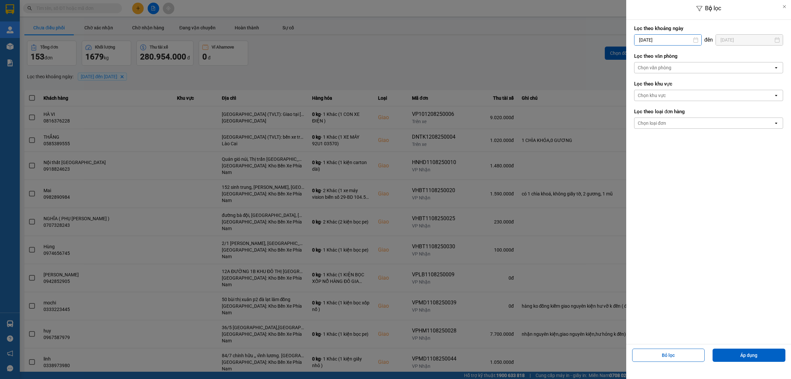
click at [673, 39] on input "[DATE]" at bounding box center [668, 40] width 67 height 11
click at [690, 89] on div "1" at bounding box center [691, 88] width 9 height 8
click at [695, 67] on div "Chọn văn phòng" at bounding box center [704, 67] width 139 height 11
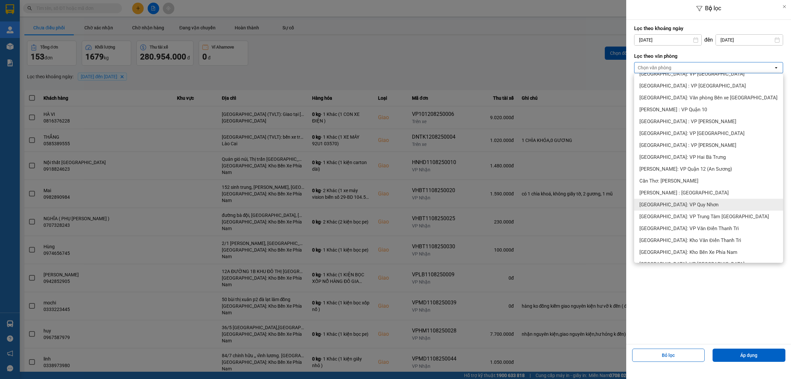
scroll to position [165, 0]
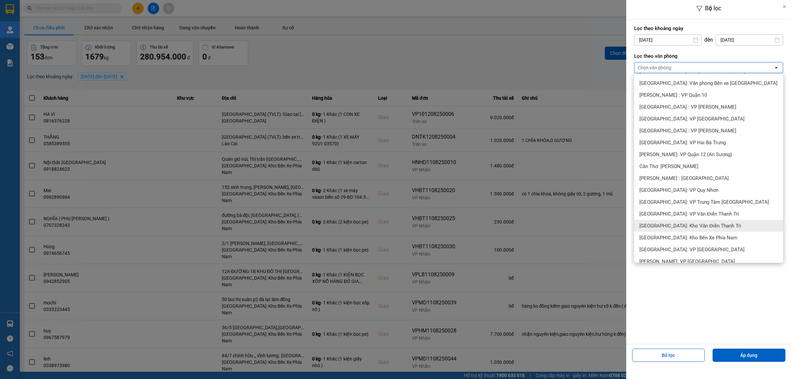
click at [697, 227] on span "[GEOGRAPHIC_DATA]: Kho Văn Điển Thanh Trì" at bounding box center [691, 225] width 102 height 7
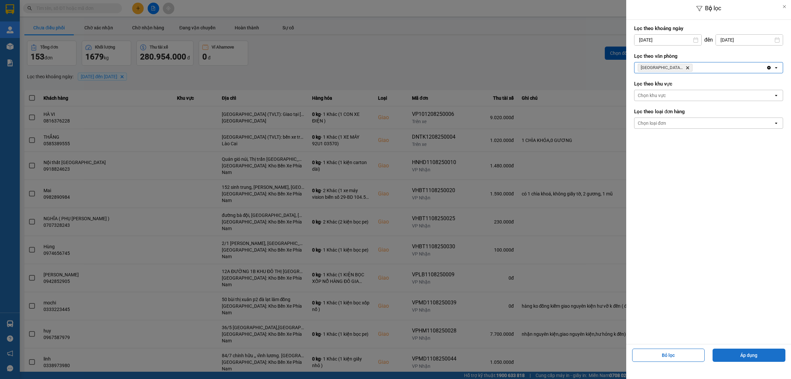
click at [749, 356] on button "Áp dụng" at bounding box center [749, 354] width 73 height 13
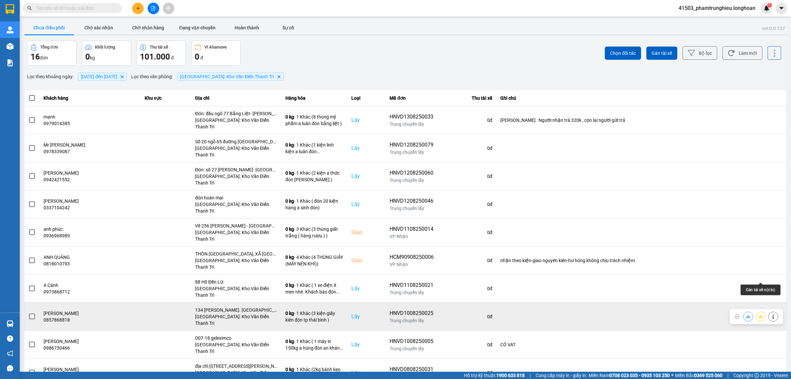
click at [761, 314] on icon at bounding box center [761, 316] width 5 height 5
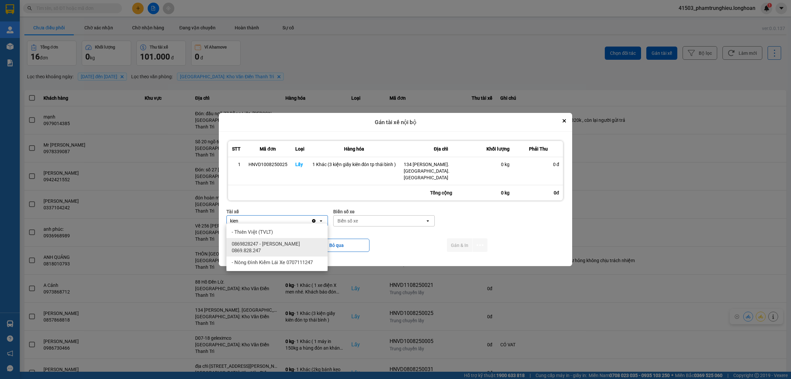
type input "kien"
click at [288, 245] on span "0869828247 - [PERSON_NAME] 0869.828.247" at bounding box center [278, 246] width 93 height 13
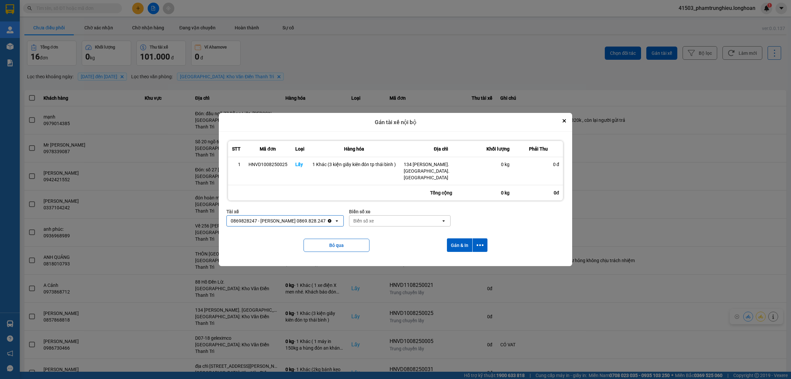
click at [379, 218] on div "Biển số xe" at bounding box center [396, 220] width 92 height 11
type input "83"
click at [388, 255] on div "29E-378.83" at bounding box center [392, 256] width 101 height 12
click at [482, 243] on icon "dialog" at bounding box center [480, 244] width 7 height 7
click at [466, 261] on div "Chỉ gán tài" at bounding box center [462, 260] width 39 height 7
